Goal: Task Accomplishment & Management: Manage account settings

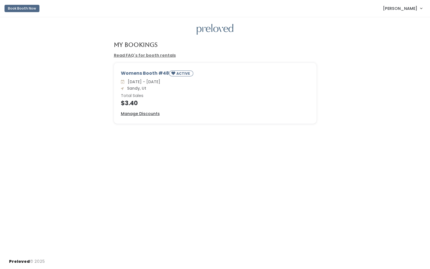
click at [406, 7] on span "[PERSON_NAME]" at bounding box center [400, 8] width 34 height 6
click at [399, 20] on link "My bookings" at bounding box center [402, 22] width 50 height 10
